Goal: Navigation & Orientation: Find specific page/section

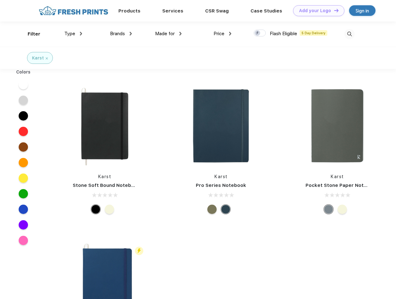
click at [317, 11] on link "Add your Logo Design Tool" at bounding box center [318, 10] width 51 height 11
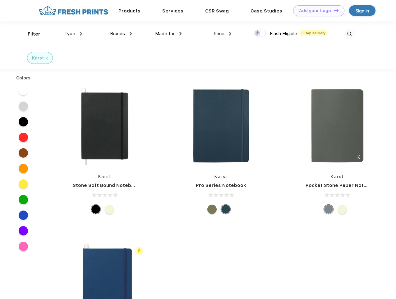
click at [0, 0] on div "Design Tool" at bounding box center [0, 0] width 0 height 0
click at [334, 10] on link "Add your Logo Design Tool" at bounding box center [318, 10] width 51 height 11
click at [30, 34] on div "Filter" at bounding box center [34, 33] width 13 height 7
click at [73, 34] on span "Type" at bounding box center [69, 34] width 11 height 6
click at [121, 34] on span "Brands" at bounding box center [117, 34] width 15 height 6
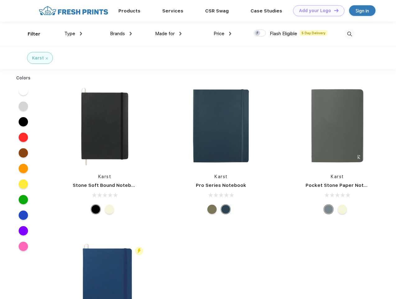
click at [169, 34] on span "Made for" at bounding box center [165, 34] width 20 height 6
click at [223, 34] on span "Price" at bounding box center [219, 34] width 11 height 6
click at [260, 33] on div at bounding box center [260, 33] width 12 height 7
click at [258, 33] on input "checkbox" at bounding box center [256, 31] width 4 height 4
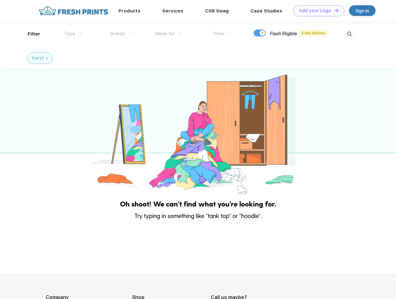
click at [350, 34] on img at bounding box center [350, 34] width 10 height 10
